Goal: Task Accomplishment & Management: Manage account settings

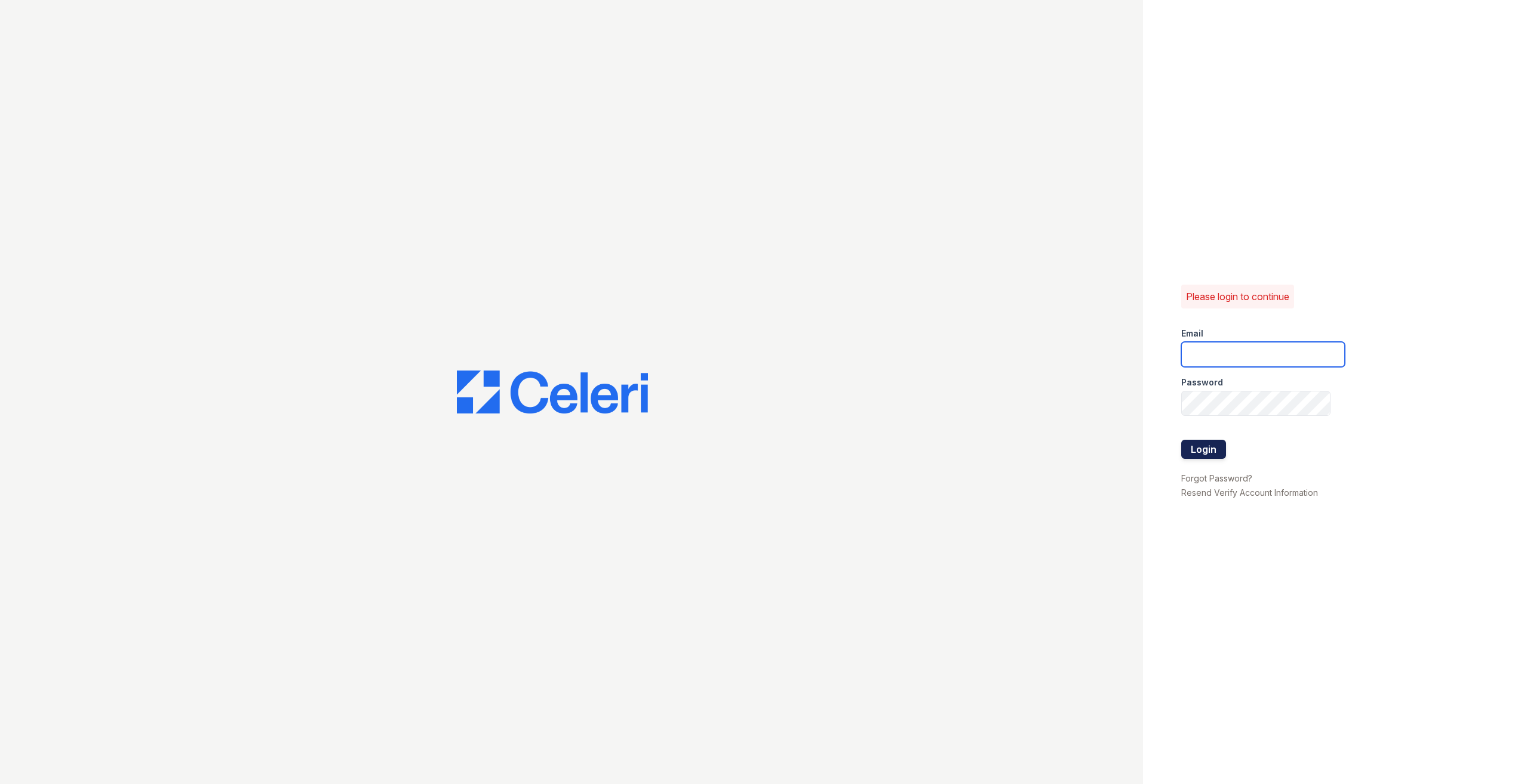
type input "[EMAIL_ADDRESS][DOMAIN_NAME]"
click at [1213, 452] on button "Login" at bounding box center [1203, 449] width 45 height 19
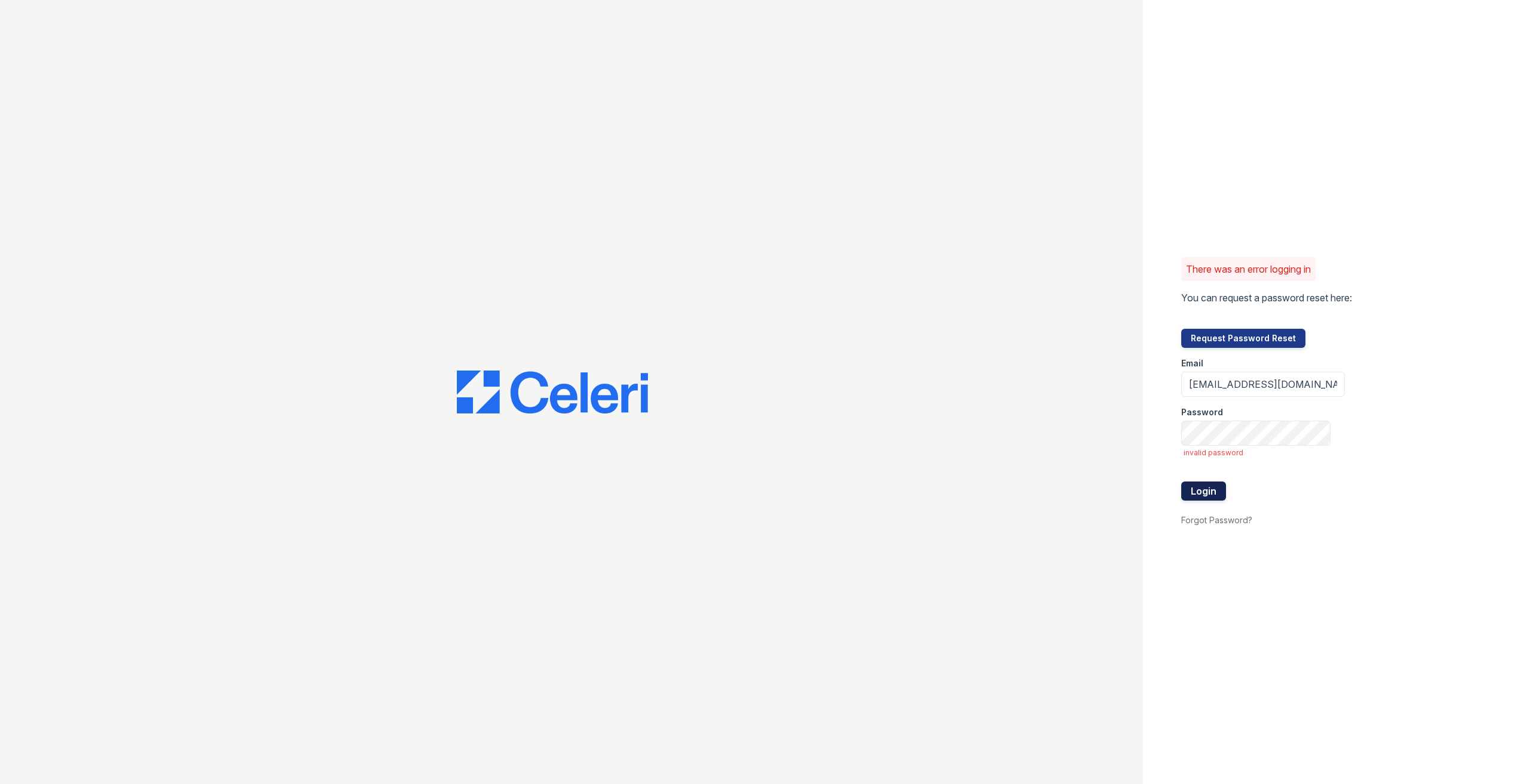
click at [1207, 490] on button "Login" at bounding box center [1203, 491] width 45 height 19
click at [1156, 402] on div "There was an error logging in You can request a password reset here: Request Pa…" at bounding box center [1333, 392] width 381 height 784
click at [1181, 482] on button "Login" at bounding box center [1203, 491] width 45 height 19
click at [1200, 519] on link "Forgot Password?" at bounding box center [1216, 520] width 71 height 10
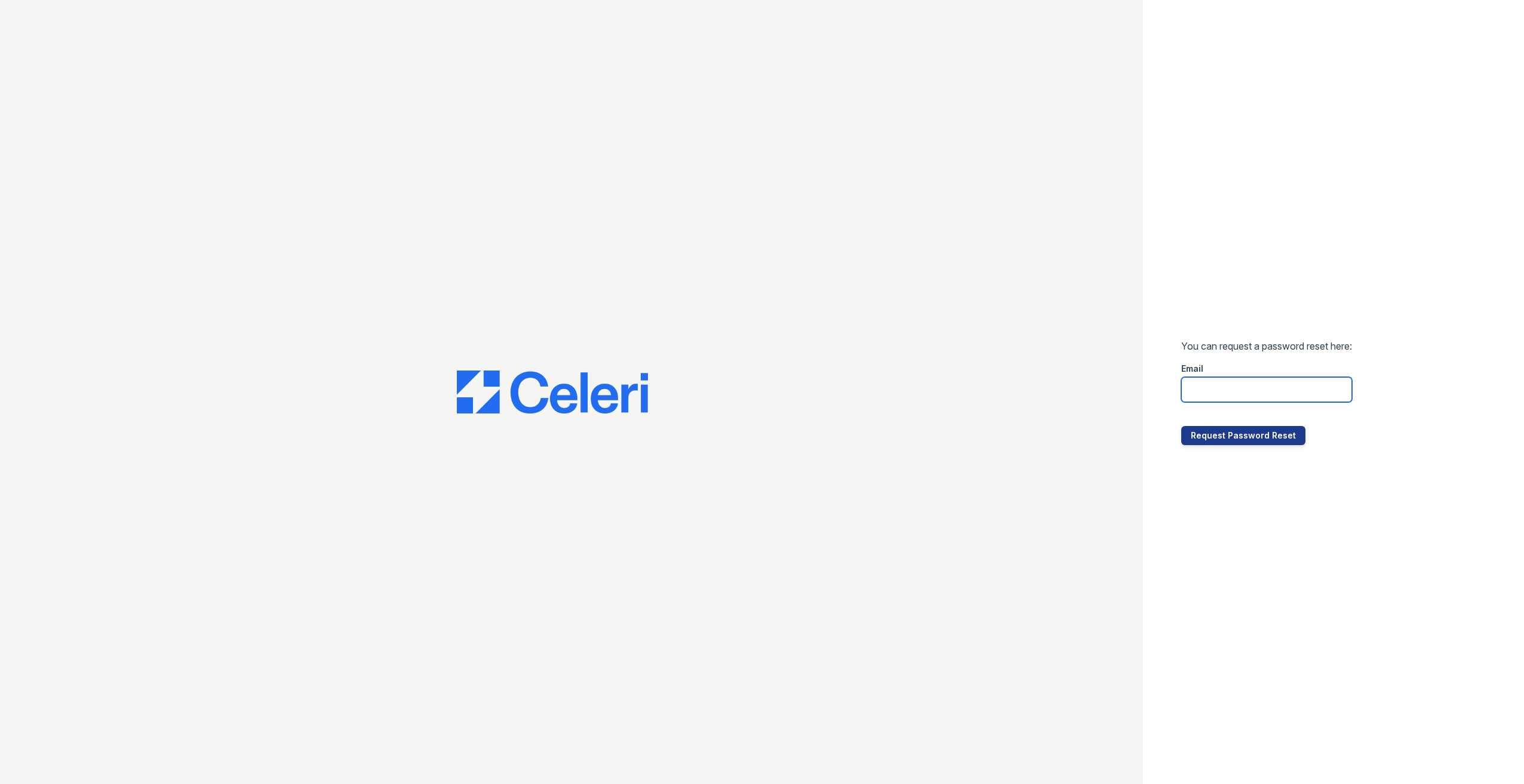
click at [1213, 382] on input "email" at bounding box center [1266, 390] width 171 height 25
type input "esmeraldavaldivia@spmlv.com"
click at [1228, 439] on button "Request Password Reset" at bounding box center [1243, 436] width 124 height 19
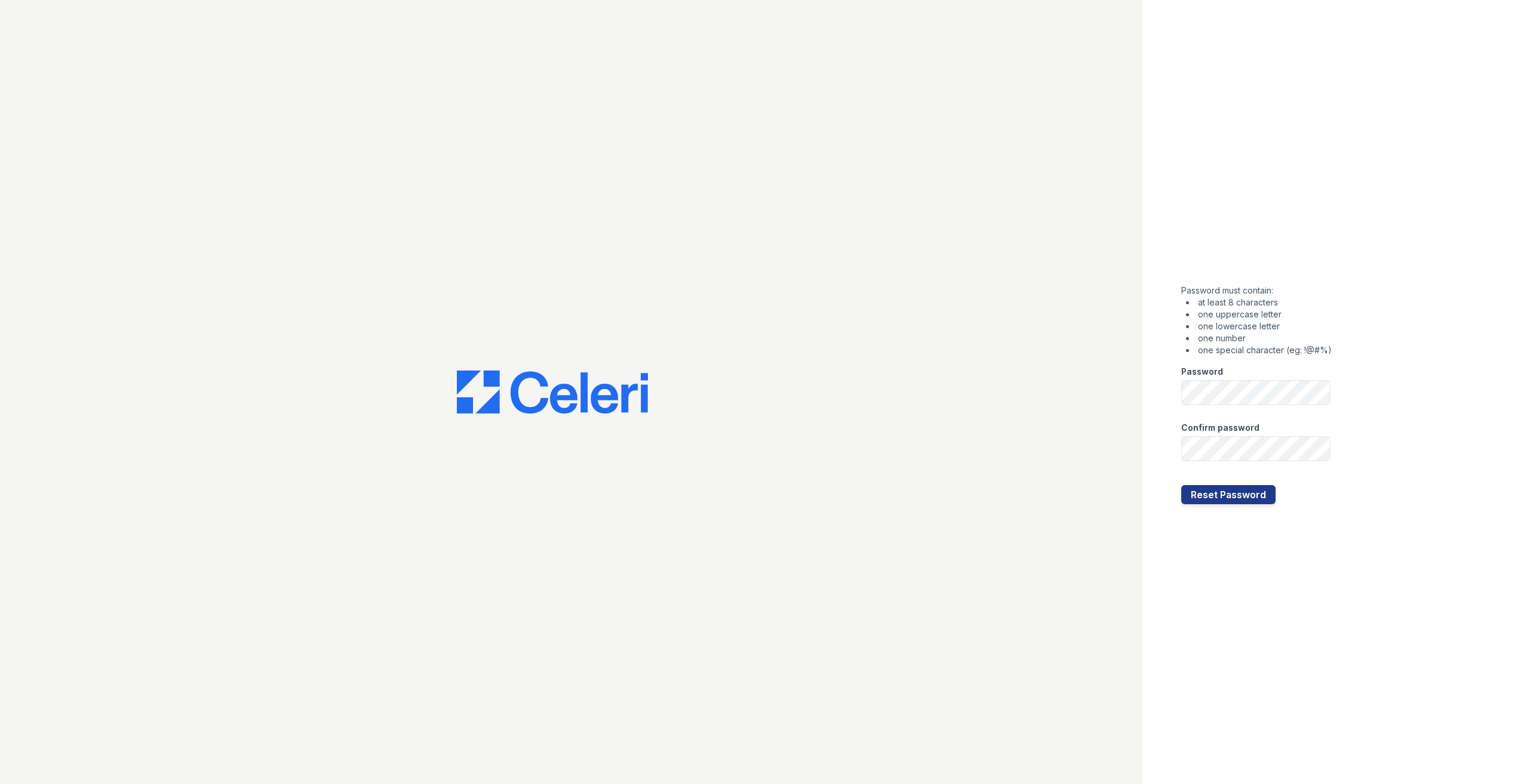
click at [1223, 406] on form "Password must contain: at least 8 characters one uppercase letter one lowercase…" at bounding box center [1256, 392] width 151 height 225
click at [1343, 351] on div "Password must contain: at least 8 characters one uppercase letter one lowercase…" at bounding box center [1333, 392] width 381 height 784
click at [1362, 416] on div "Password must contain: at least 8 characters one uppercase letter one lowercase…" at bounding box center [1333, 392] width 381 height 784
click at [1235, 498] on button "Reset Password" at bounding box center [1228, 495] width 94 height 19
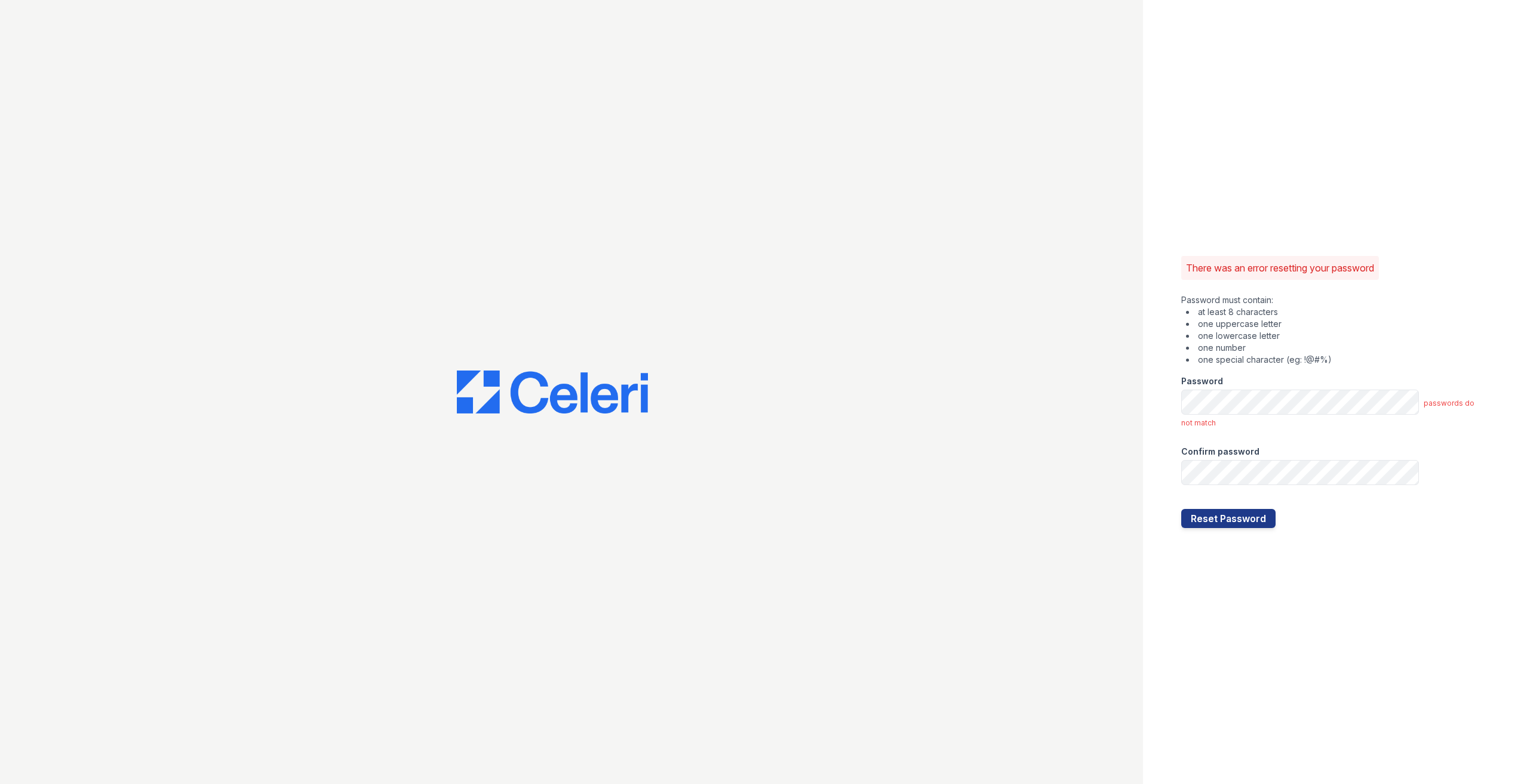
click at [1328, 357] on li "one special character (eg: !@#%)" at bounding box center [1336, 360] width 300 height 12
click at [1306, 371] on div "Password" at bounding box center [1333, 377] width 305 height 24
click at [1409, 348] on li "one number" at bounding box center [1336, 348] width 300 height 12
click at [1224, 523] on button "Reset Password" at bounding box center [1228, 519] width 94 height 19
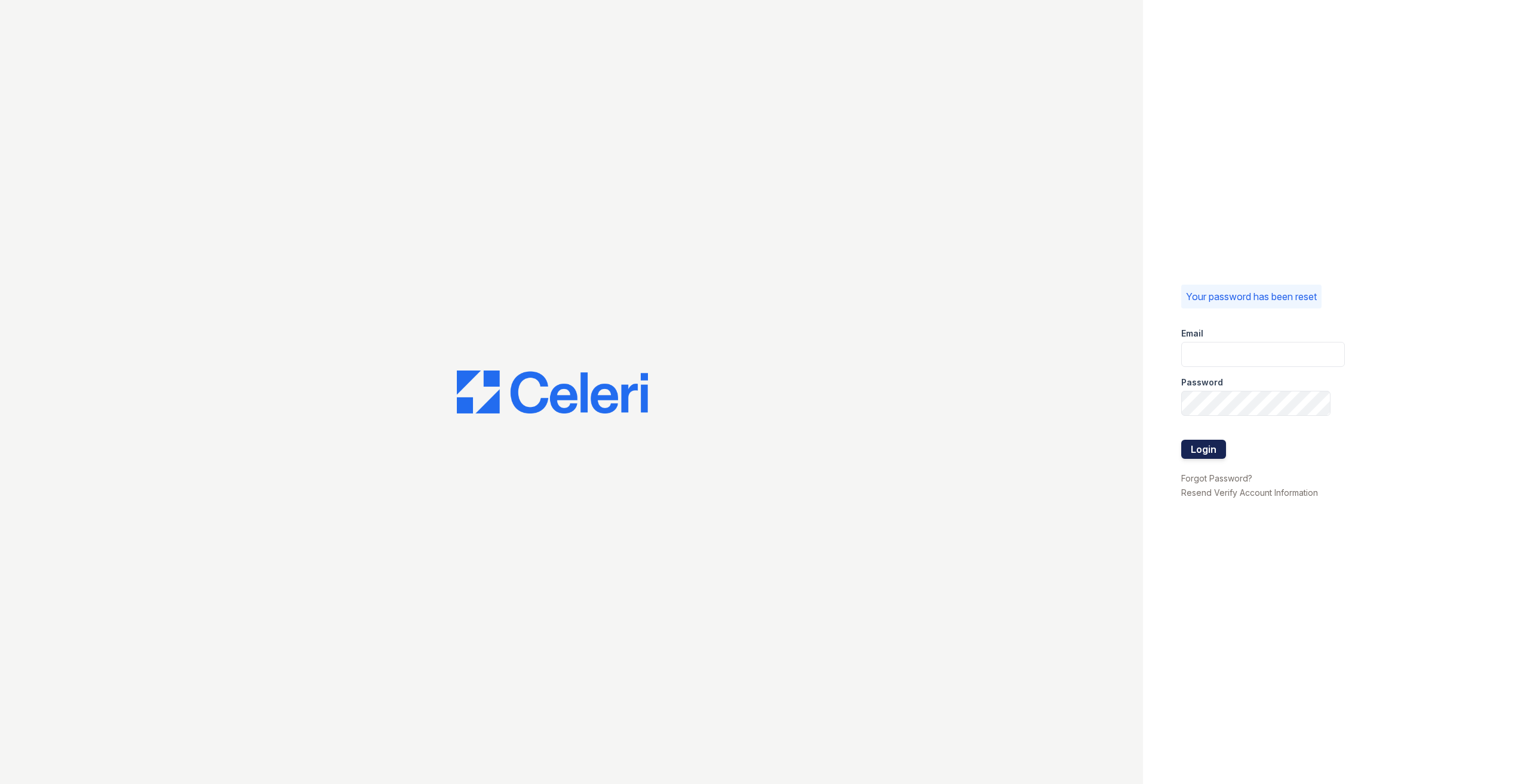
type input "[EMAIL_ADDRESS][DOMAIN_NAME]"
click at [1205, 446] on button "Login" at bounding box center [1203, 449] width 45 height 19
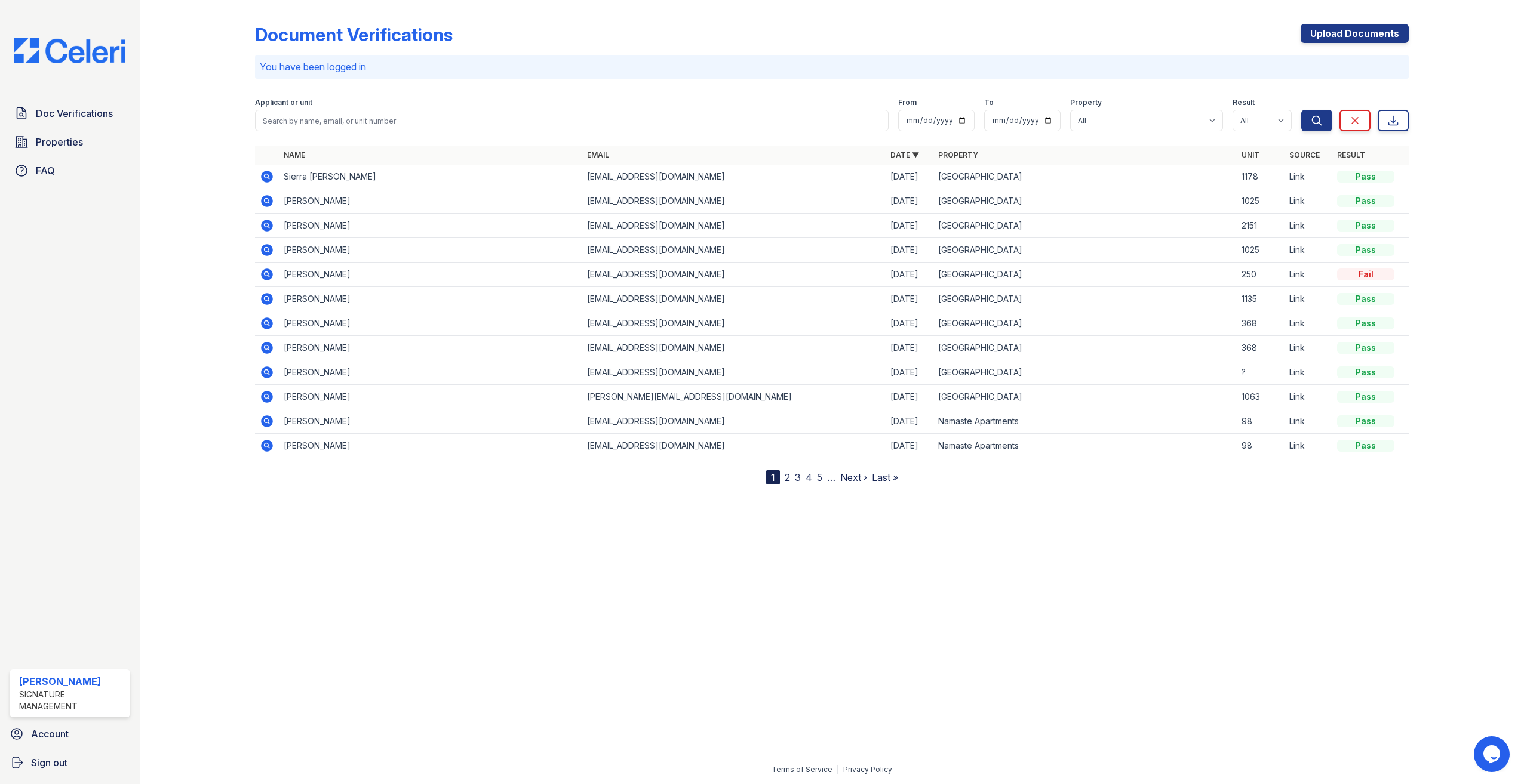
click at [267, 177] on icon at bounding box center [266, 175] width 3 height 3
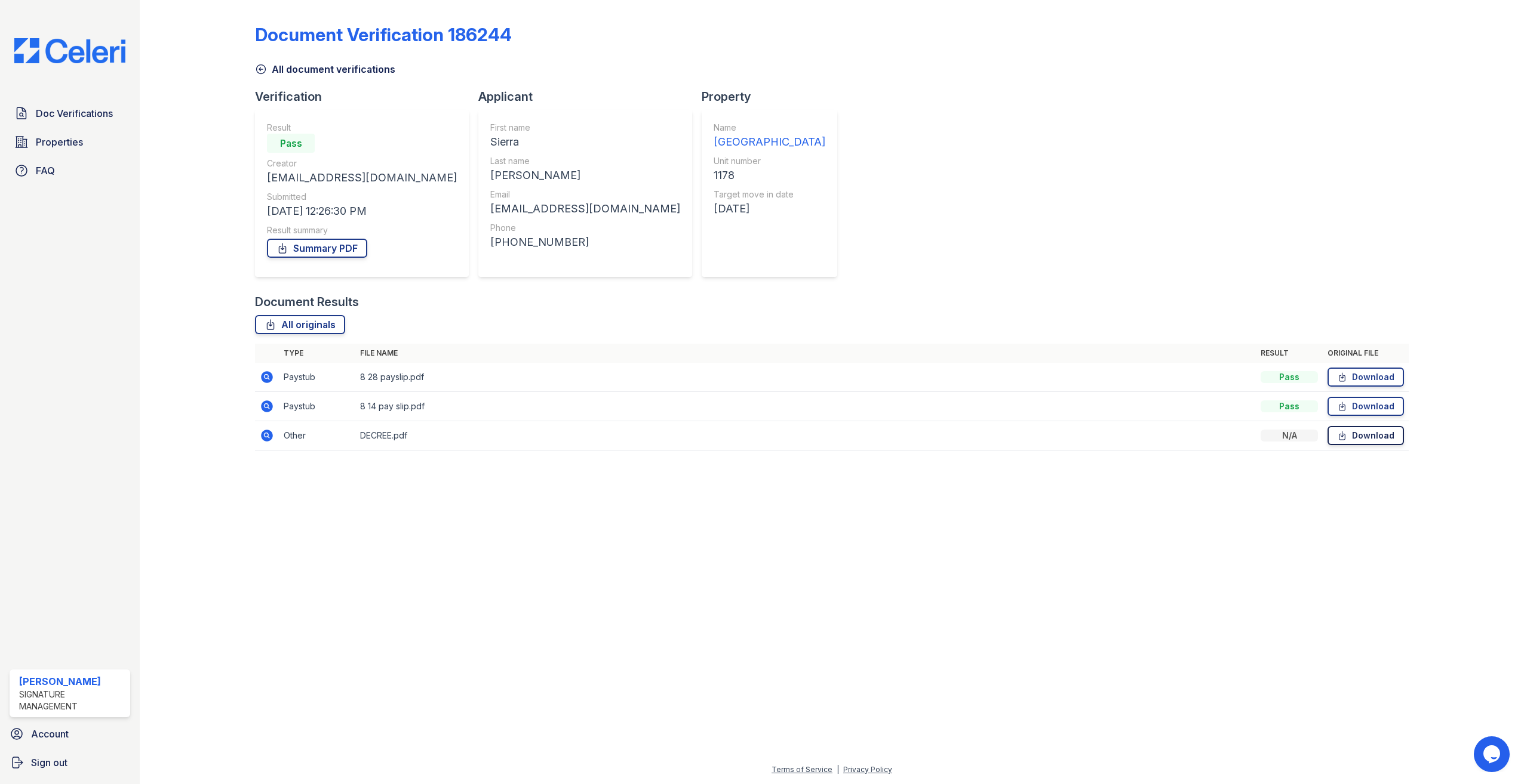
click at [1364, 437] on link "Download" at bounding box center [1366, 436] width 76 height 19
click at [1378, 405] on link "Download" at bounding box center [1366, 407] width 76 height 19
click at [1357, 380] on link "Download" at bounding box center [1366, 377] width 76 height 19
click at [316, 251] on link "Summary PDF" at bounding box center [317, 248] width 101 height 19
